Goal: Information Seeking & Learning: Learn about a topic

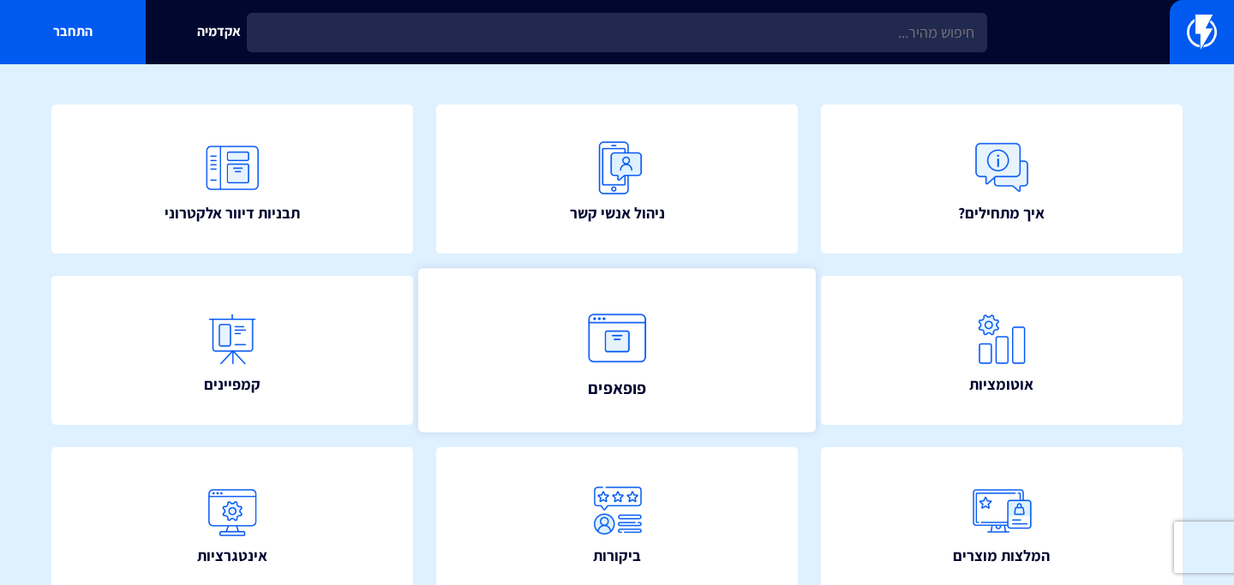
scroll to position [135, 0]
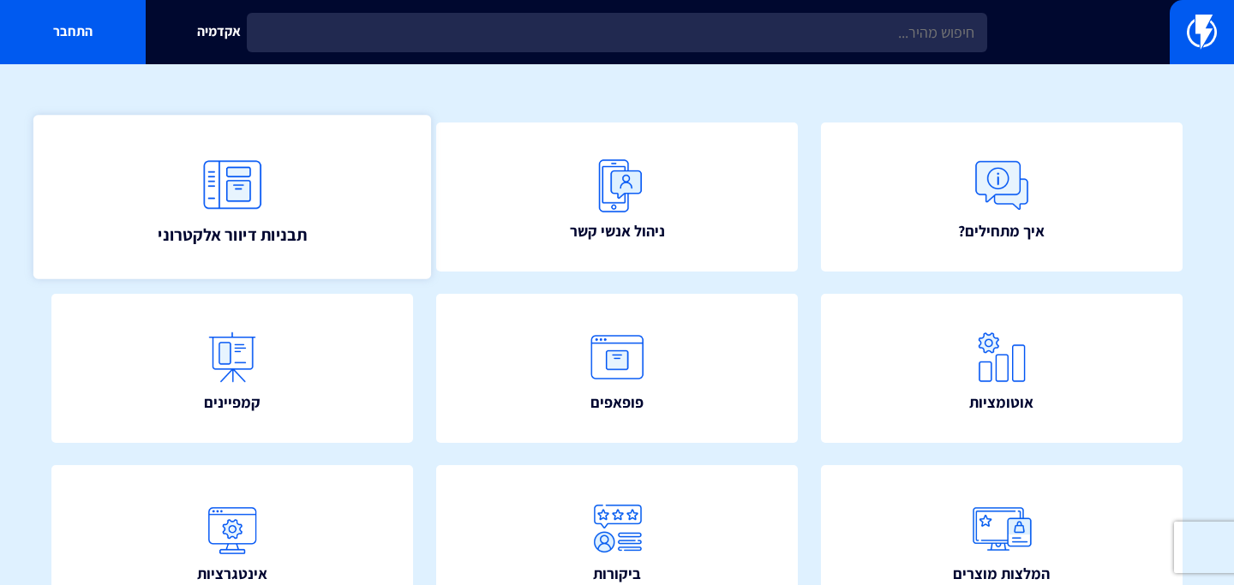
click at [231, 235] on span "תבניות דיוור אלקטרוני" at bounding box center [232, 234] width 149 height 24
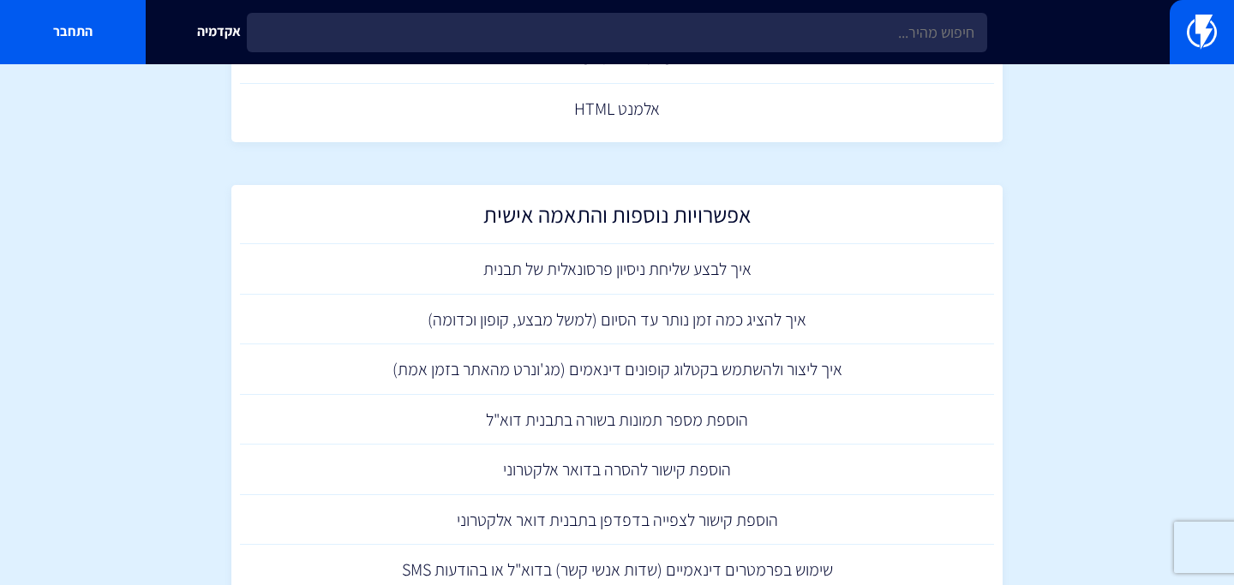
scroll to position [1043, 0]
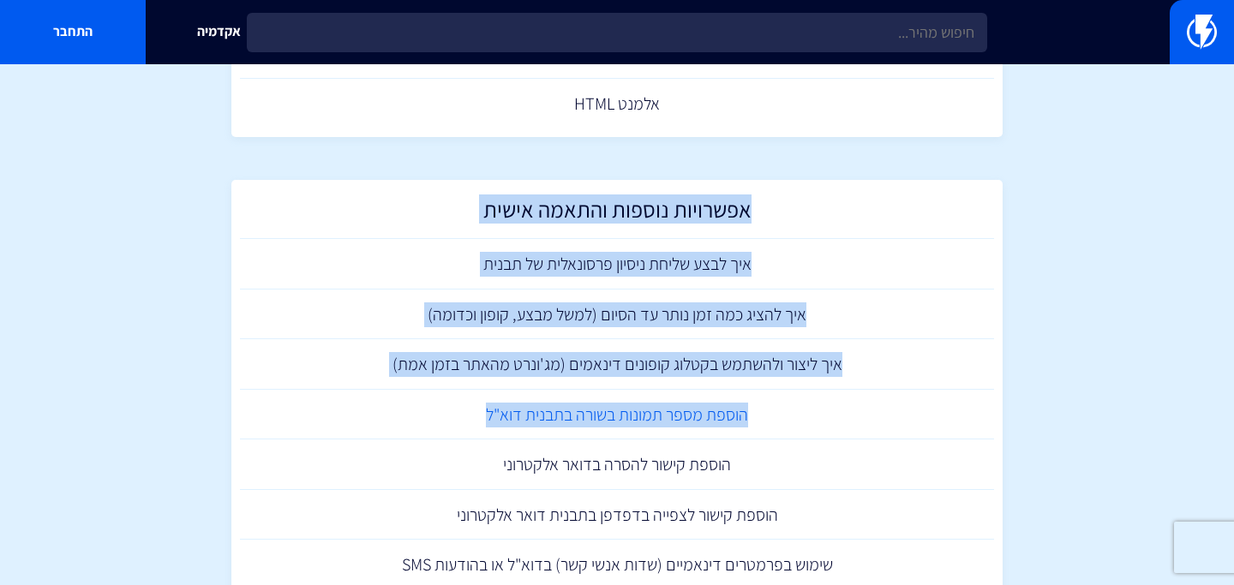
drag, startPoint x: 774, startPoint y: 183, endPoint x: 446, endPoint y: 420, distance: 404.3
click at [446, 420] on div "אפשרויות נוספות והתאמה אישית איך לבצע שליחת ניסיון פרסונאלית של תבנית איך להציג…" at bounding box center [616, 590] width 771 height 820
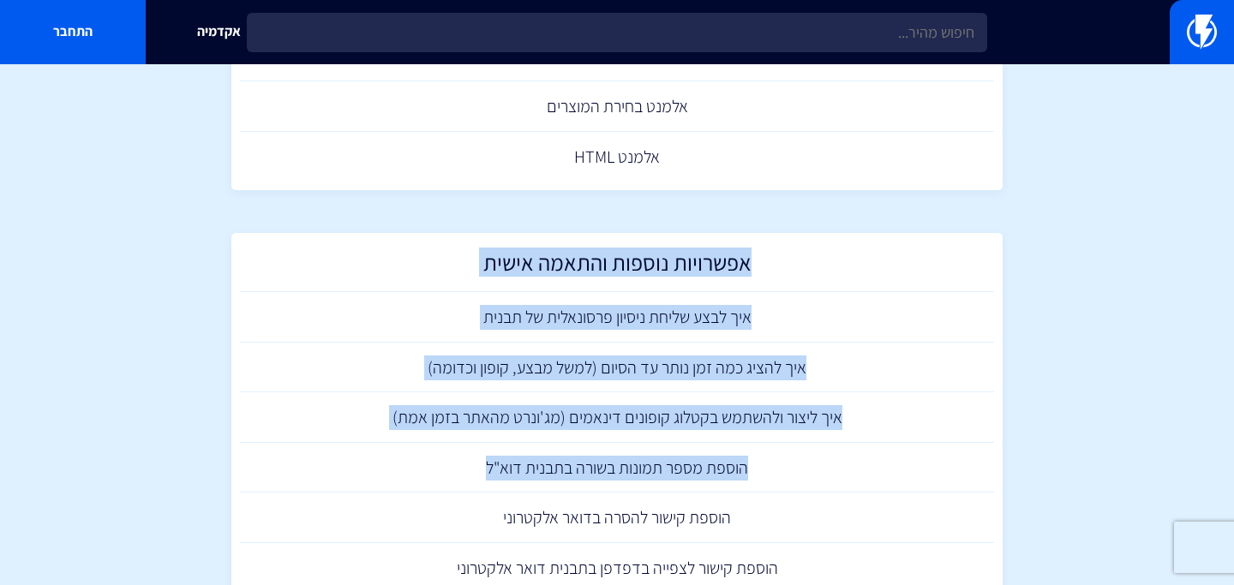
scroll to position [961, 0]
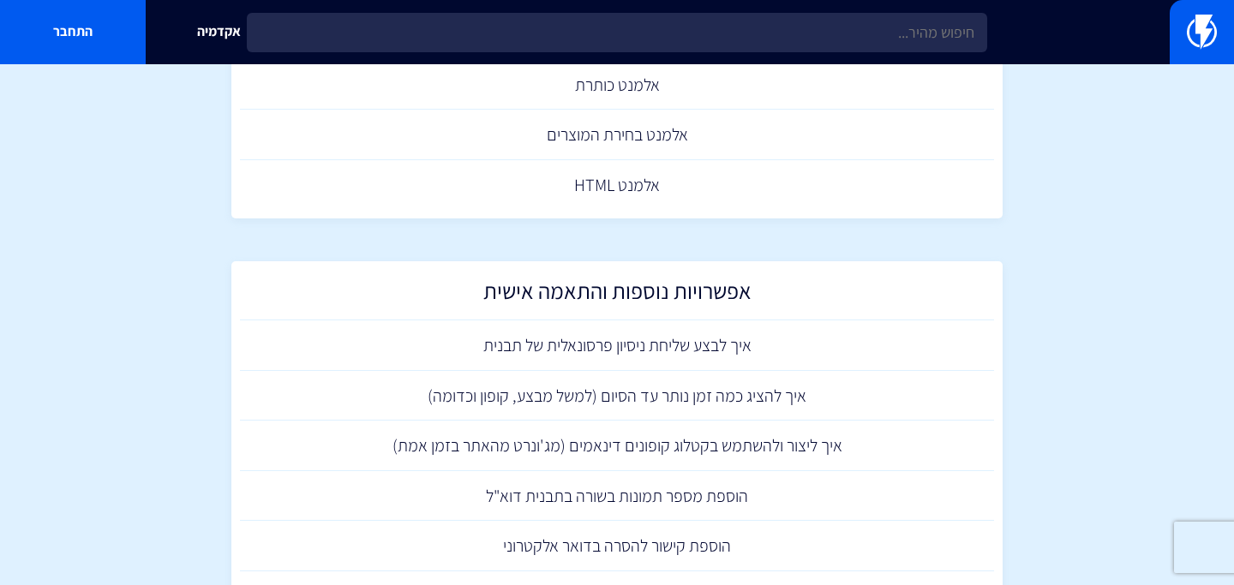
click at [625, 225] on section "מרכז תמיכה תבניות דיוור אלקטרוני יצירה וניהול תבניות דואר אלקטרוני למה משמשות ה…" at bounding box center [617, 194] width 1234 height 2182
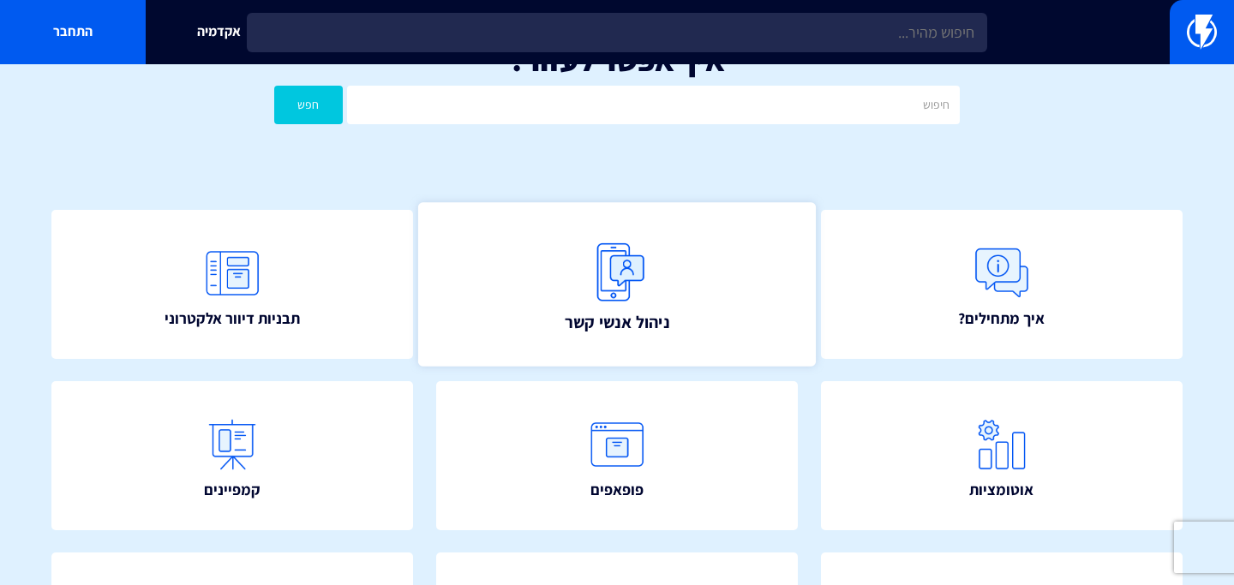
click at [651, 293] on img at bounding box center [616, 272] width 75 height 75
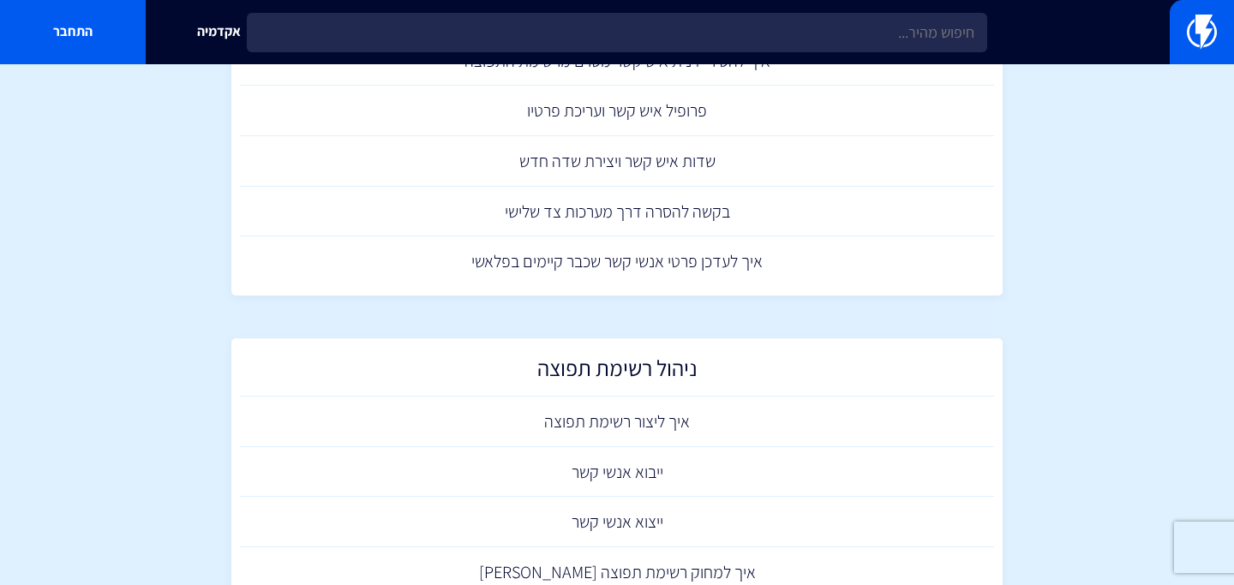
scroll to position [396, 0]
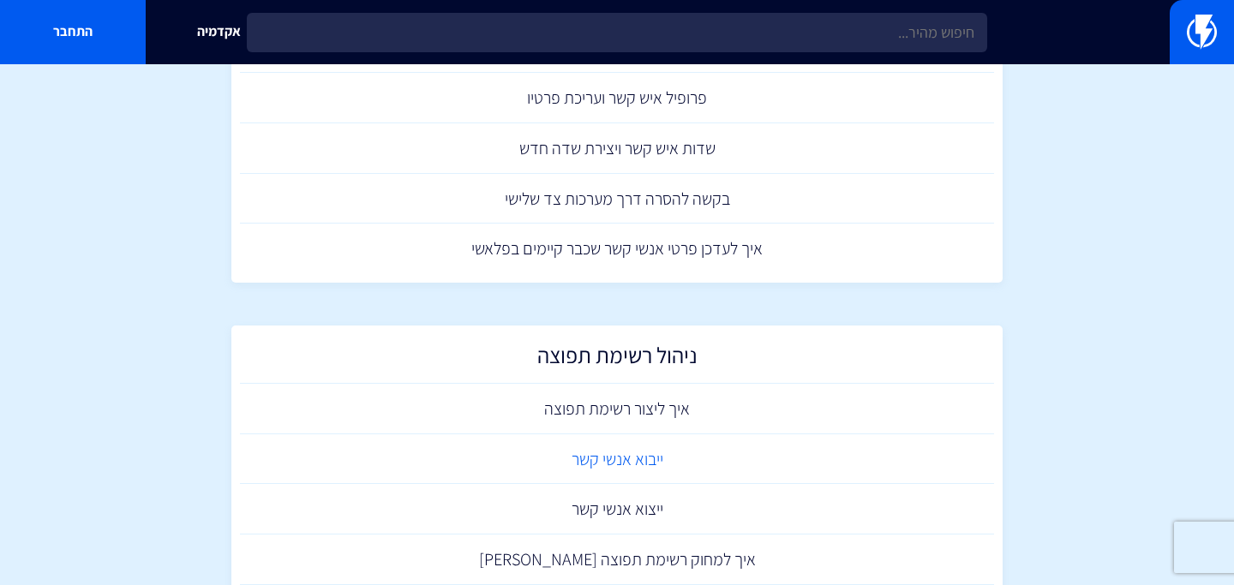
click at [654, 468] on link "ייבוא אנשי קשר" at bounding box center [617, 459] width 754 height 51
